Goal: Navigation & Orientation: Find specific page/section

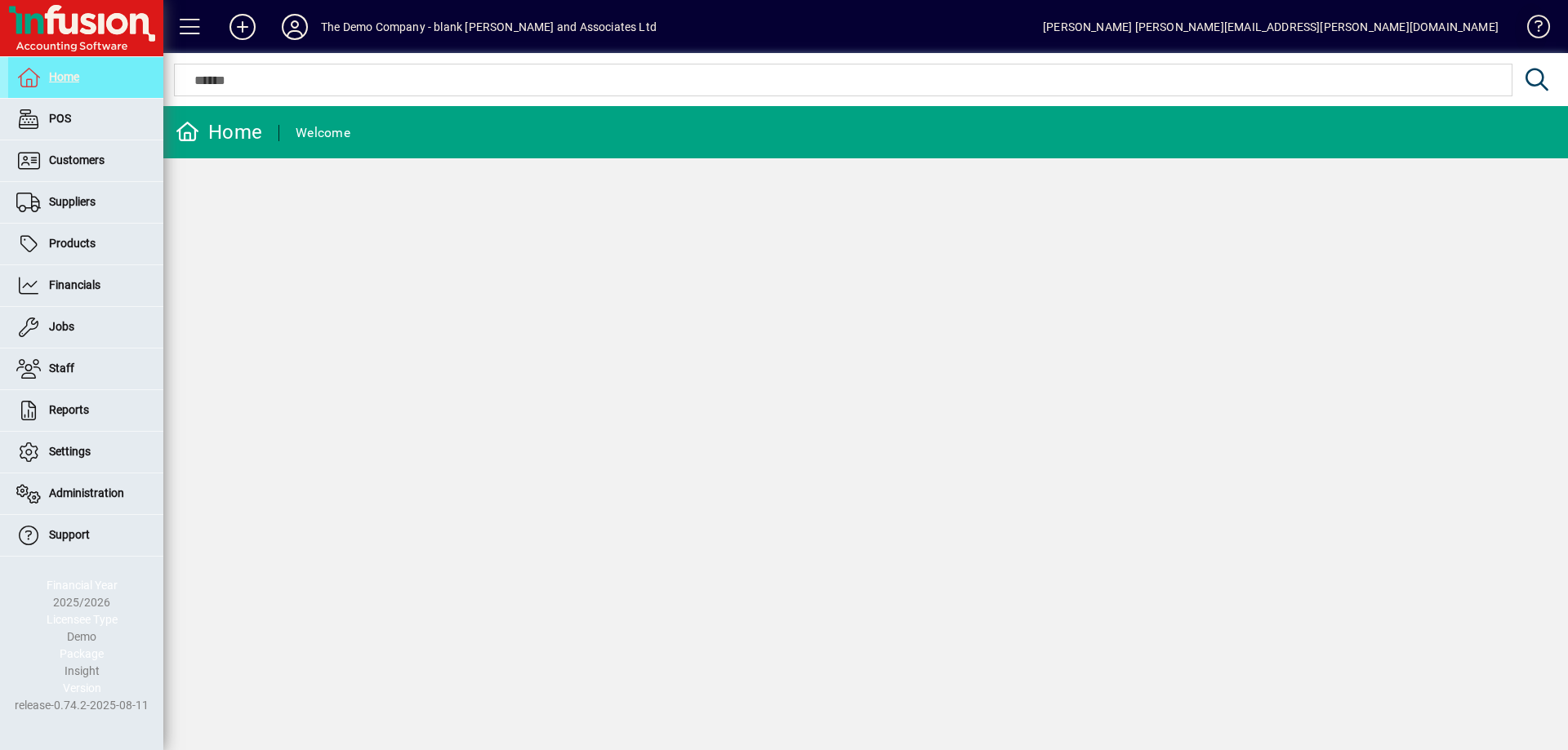
click at [1540, 26] on span at bounding box center [1531, 30] width 39 height 39
click at [299, 25] on icon at bounding box center [294, 27] width 32 height 26
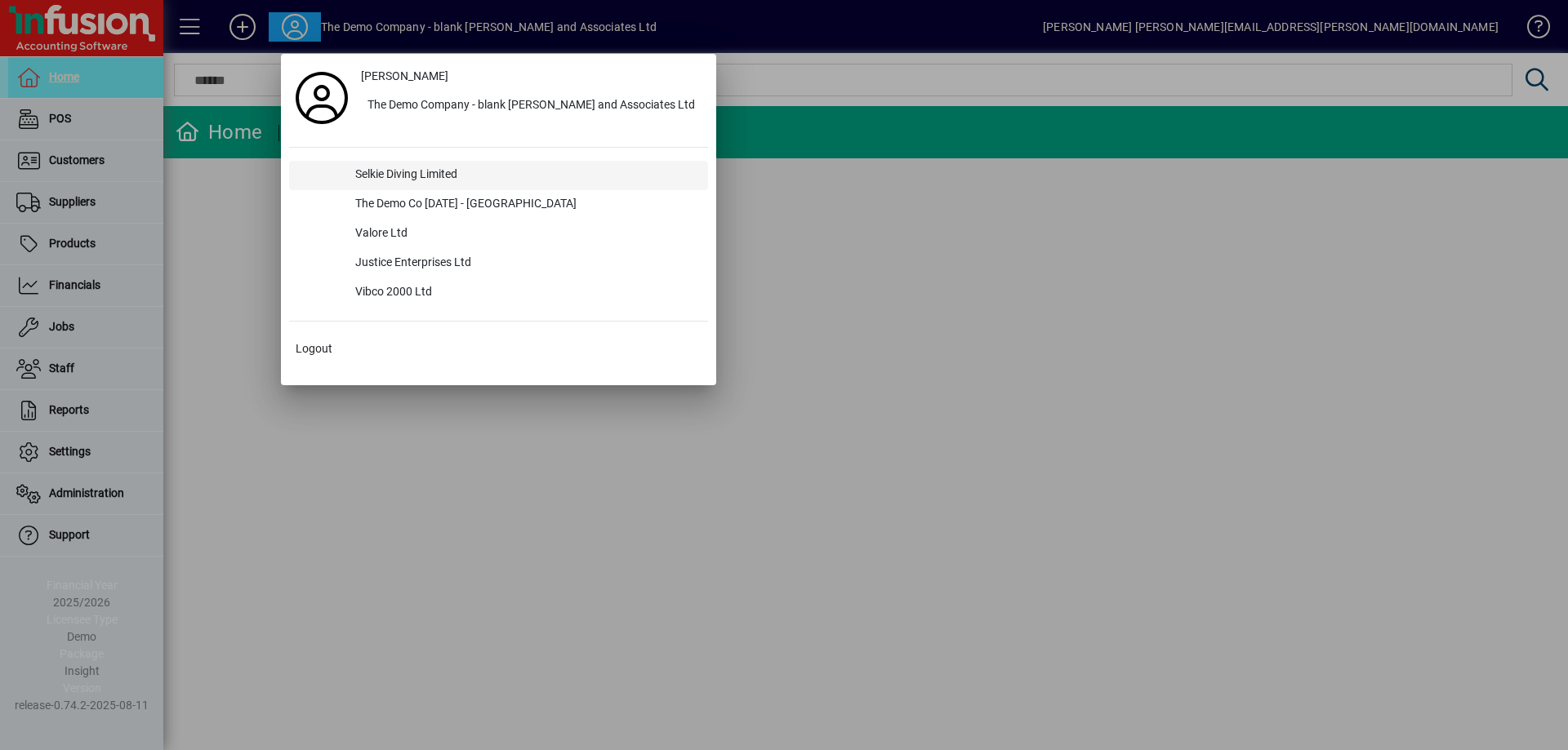
click at [371, 175] on div "Selkie Diving Limited" at bounding box center [525, 175] width 365 height 29
